Goal: Navigation & Orientation: Find specific page/section

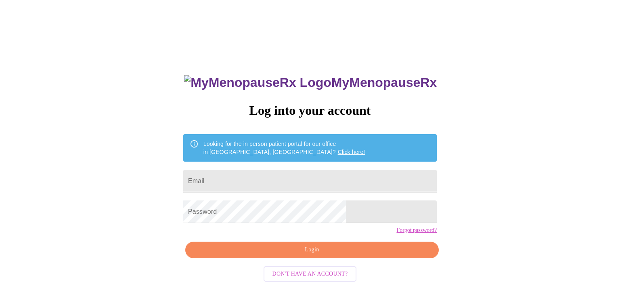
click at [257, 177] on input "Email" at bounding box center [309, 181] width 253 height 23
type input "[EMAIL_ADDRESS][DOMAIN_NAME]"
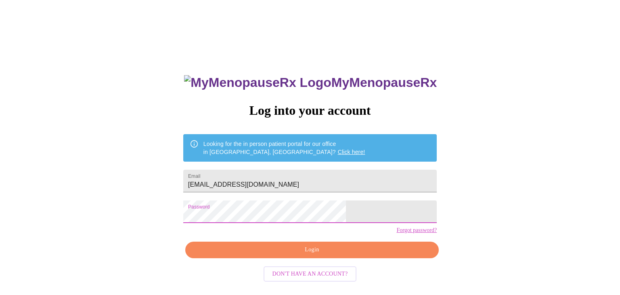
click at [343, 255] on span "Login" at bounding box center [312, 250] width 235 height 10
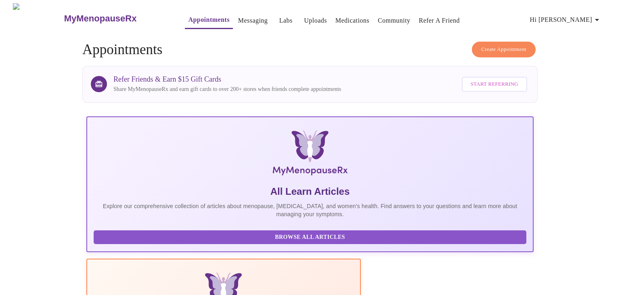
click at [279, 17] on link "Labs" at bounding box center [285, 20] width 13 height 11
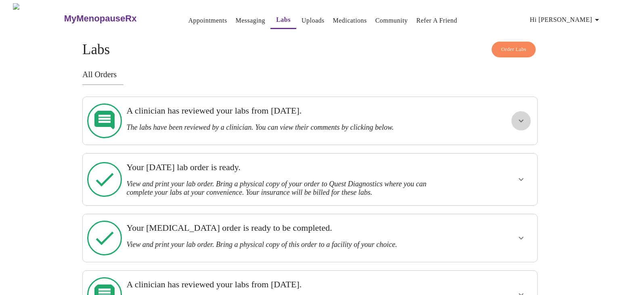
click at [522, 119] on icon "show more" at bounding box center [521, 120] width 5 height 3
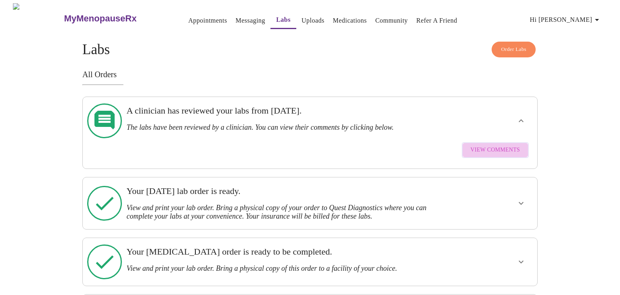
click at [503, 145] on span "View Comments" at bounding box center [495, 150] width 49 height 10
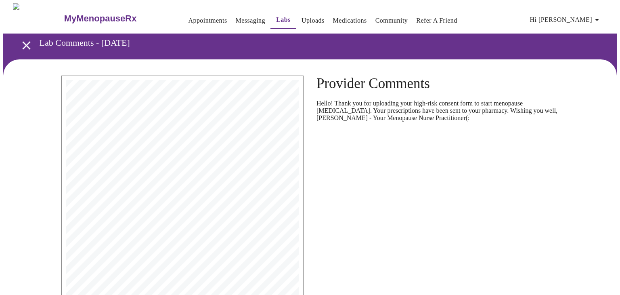
click at [239, 18] on link "Messaging" at bounding box center [250, 20] width 29 height 11
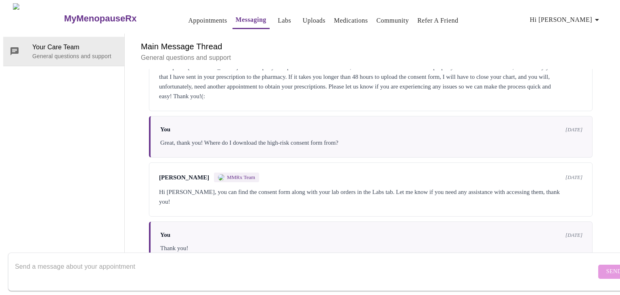
scroll to position [163, 0]
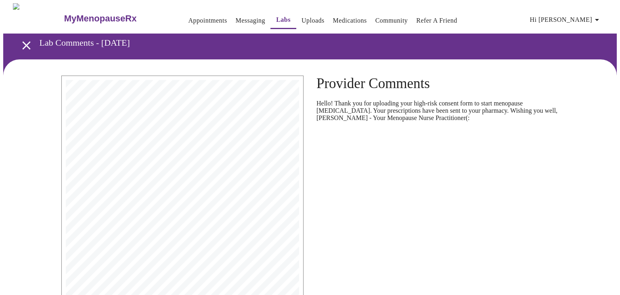
click at [188, 19] on link "Appointments" at bounding box center [207, 20] width 39 height 11
